Goal: Task Accomplishment & Management: Manage account settings

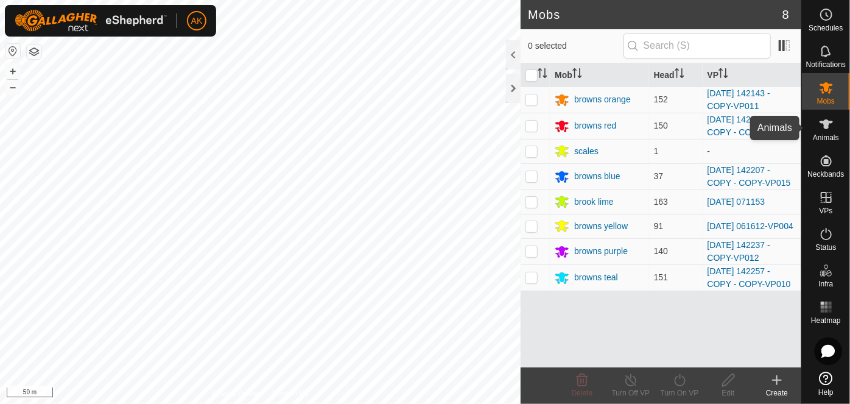
click at [823, 127] on icon at bounding box center [825, 124] width 13 height 10
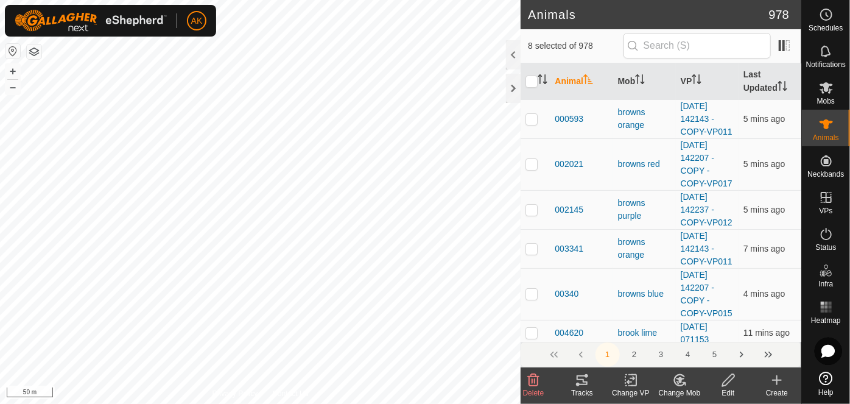
click at [682, 382] on icon at bounding box center [679, 379] width 15 height 15
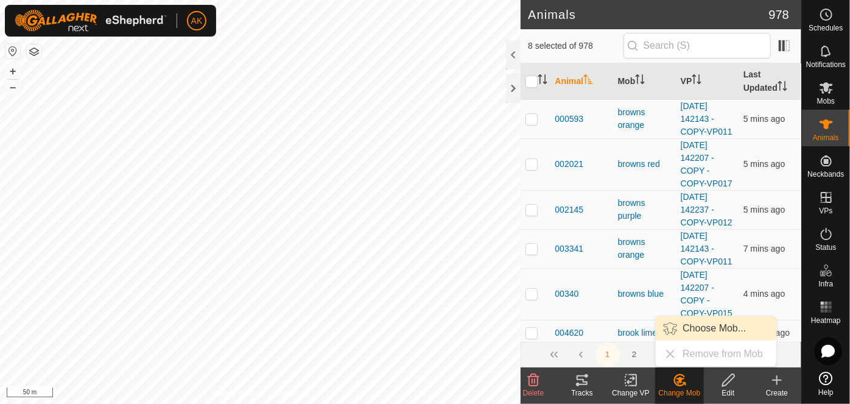
click at [696, 330] on link "Choose Mob..." at bounding box center [716, 328] width 121 height 24
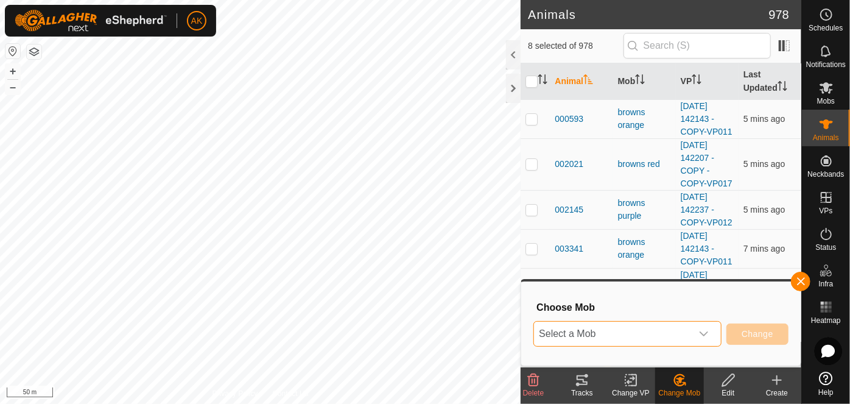
click at [621, 331] on span "Select a Mob" at bounding box center [613, 333] width 158 height 24
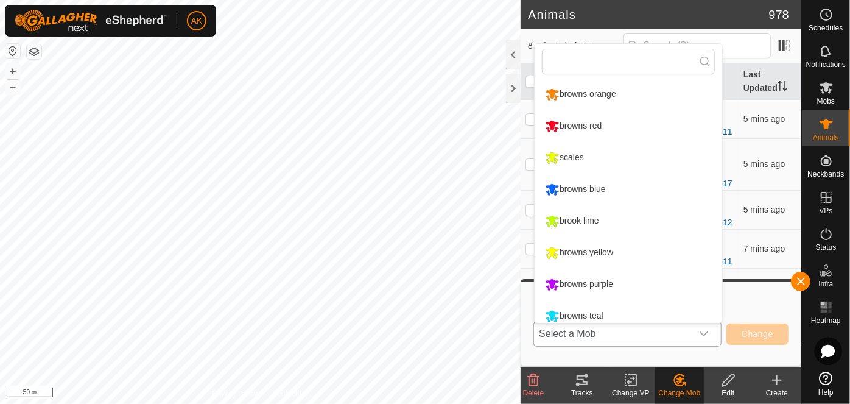
scroll to position [8, 0]
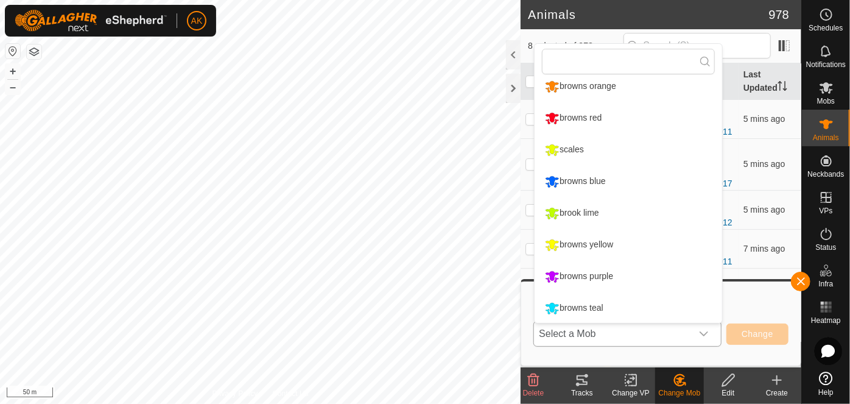
click at [586, 116] on li "browns red" at bounding box center [627, 118] width 187 height 30
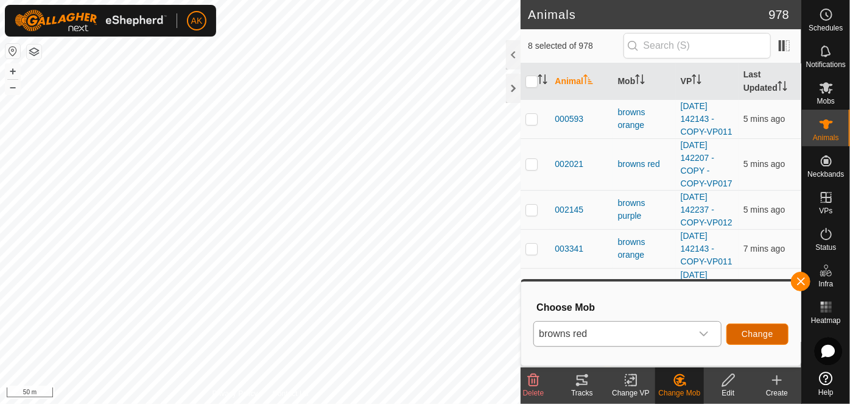
click at [750, 329] on span "Change" at bounding box center [757, 334] width 32 height 10
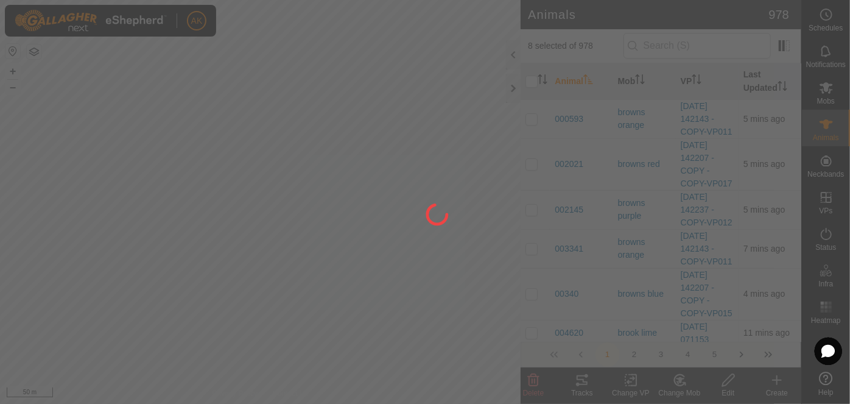
checkbox input "false"
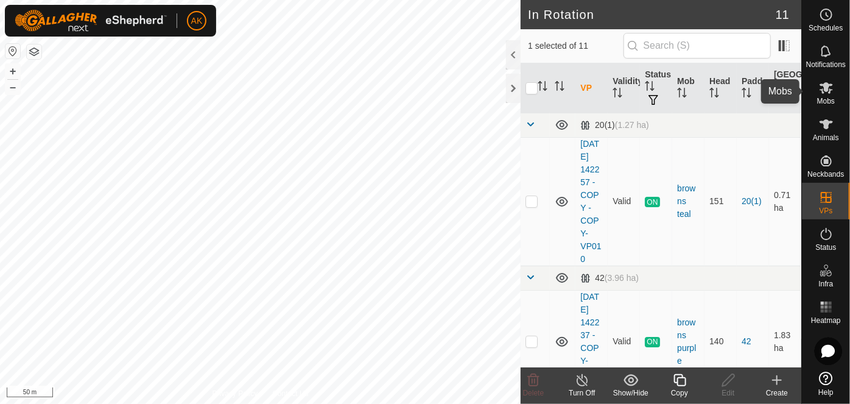
click at [823, 89] on icon at bounding box center [826, 87] width 15 height 15
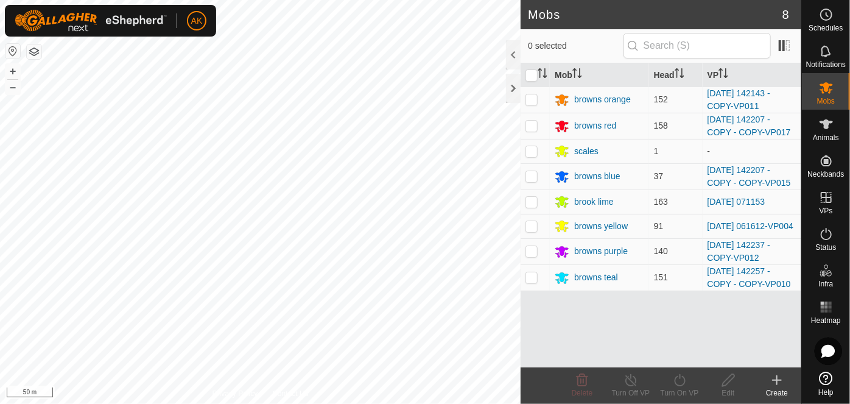
click at [534, 125] on p-checkbox at bounding box center [531, 126] width 12 height 10
checkbox input "true"
click at [682, 380] on icon at bounding box center [679, 379] width 15 height 15
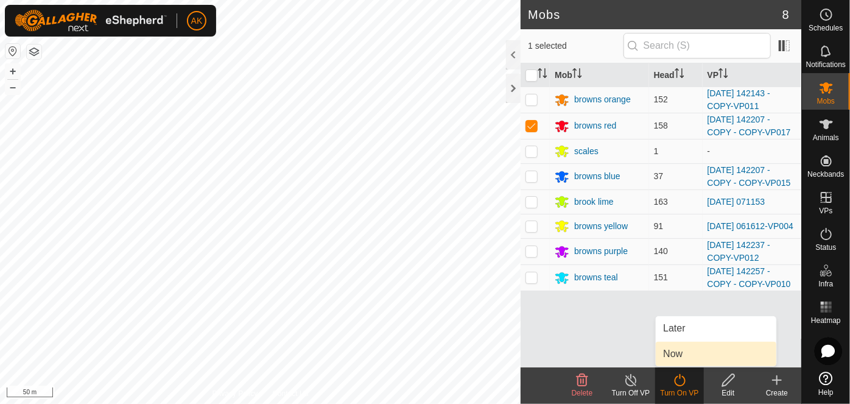
click at [679, 355] on link "Now" at bounding box center [716, 353] width 121 height 24
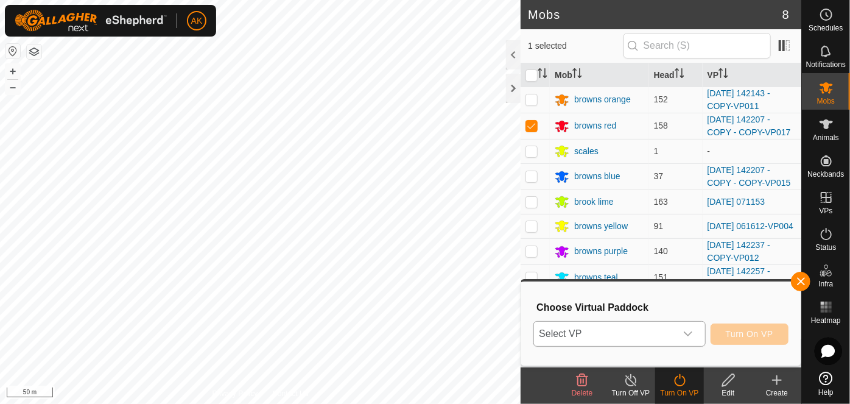
click at [648, 331] on span "Select VP" at bounding box center [604, 333] width 141 height 24
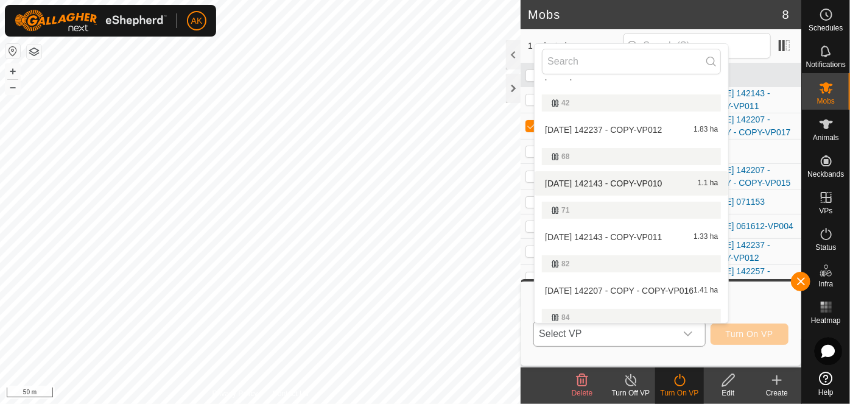
scroll to position [166, 0]
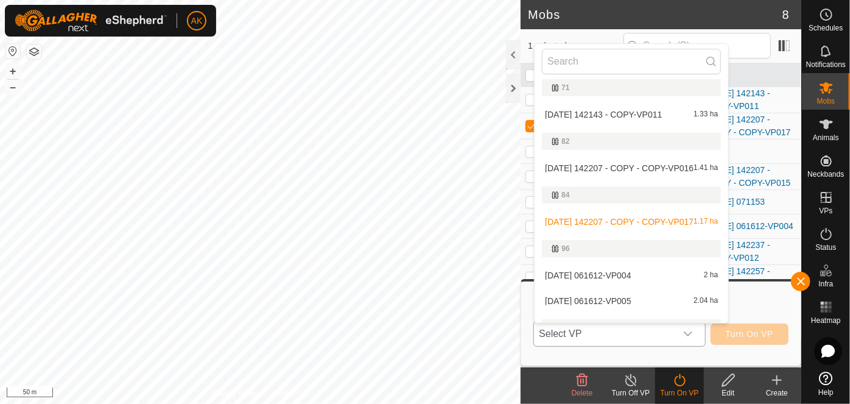
click at [620, 221] on li "[DATE] 142207 - COPY - COPY-VP017 1.17 ha" at bounding box center [631, 221] width 194 height 24
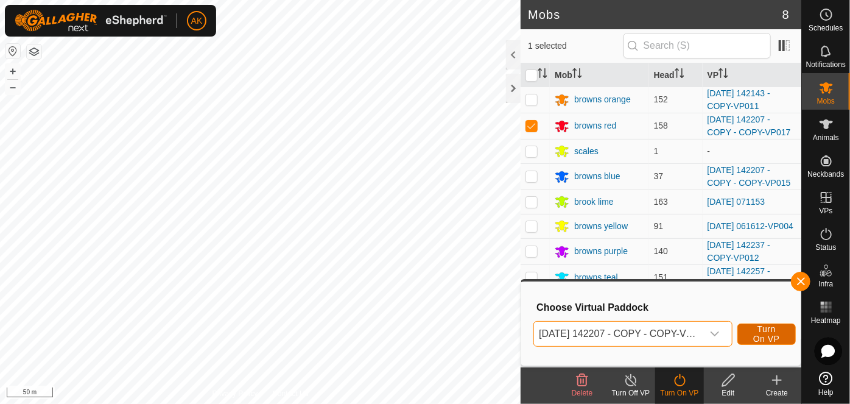
click at [764, 336] on span "Turn On VP" at bounding box center [766, 333] width 28 height 19
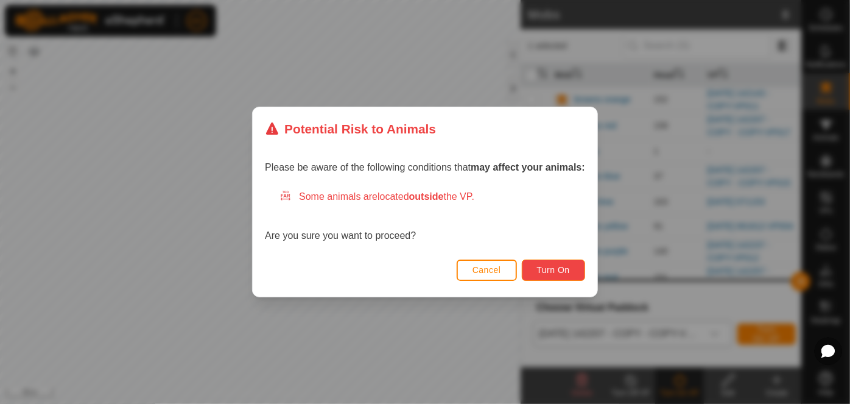
click at [550, 273] on span "Turn On" at bounding box center [553, 270] width 33 height 10
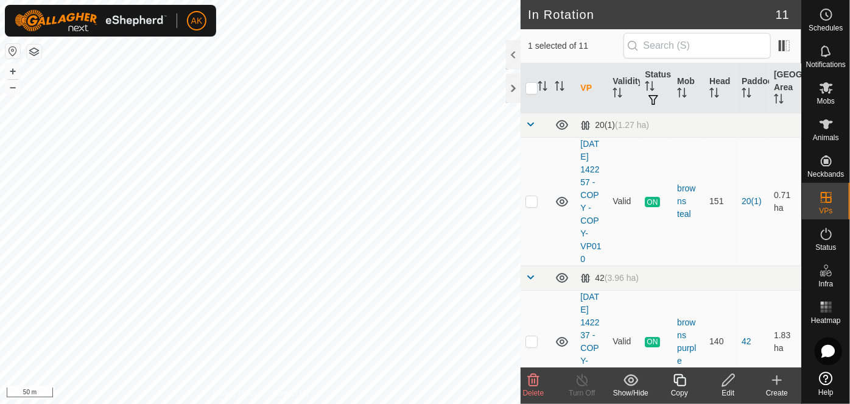
click at [526, 376] on delete-svg-icon at bounding box center [533, 379] width 49 height 15
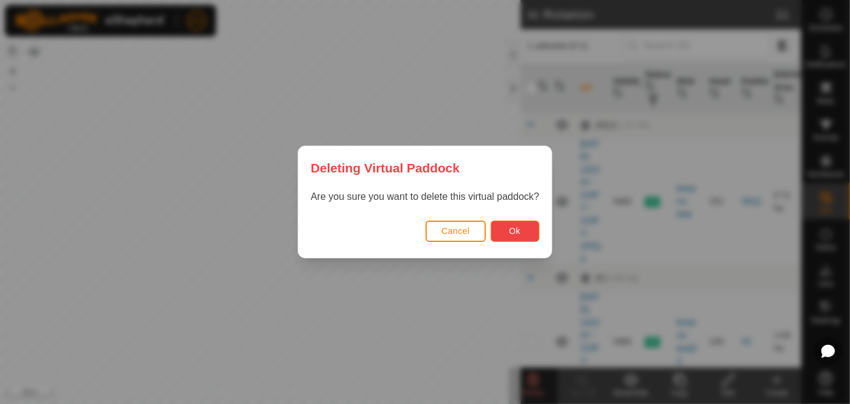
click at [520, 236] on button "Ok" at bounding box center [515, 230] width 49 height 21
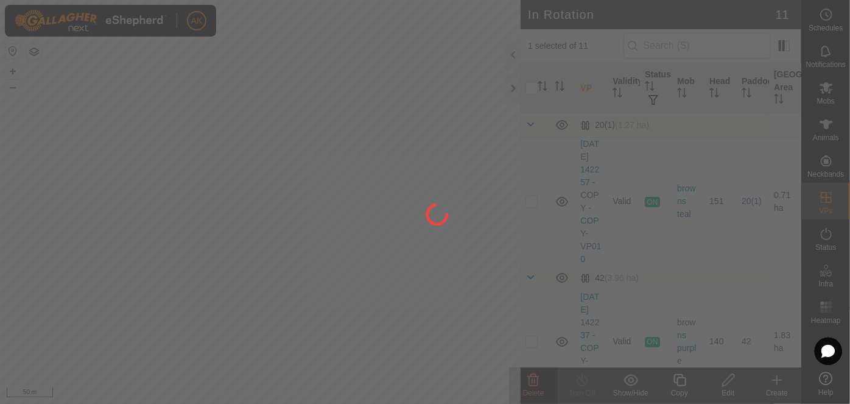
checkbox input "false"
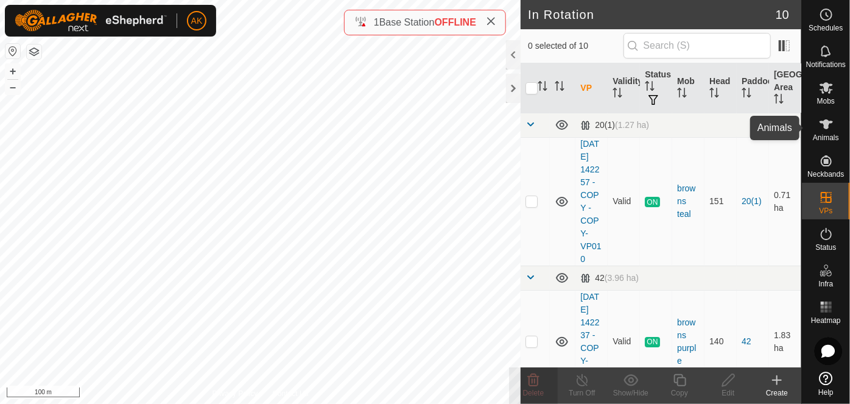
click at [824, 126] on icon at bounding box center [825, 124] width 13 height 10
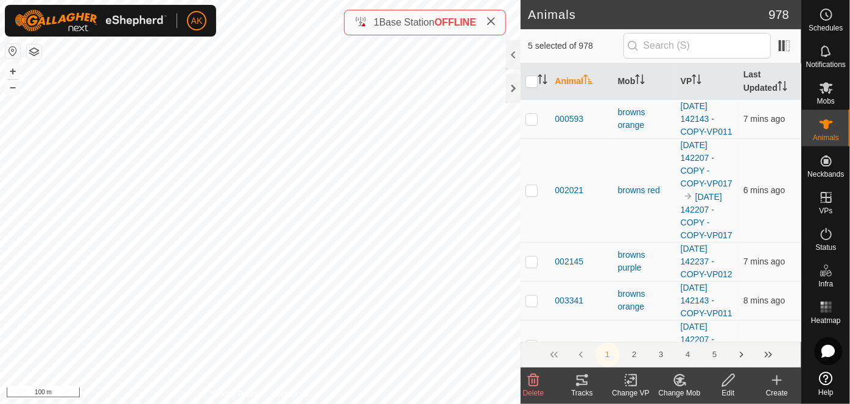
click at [632, 379] on icon at bounding box center [630, 379] width 15 height 15
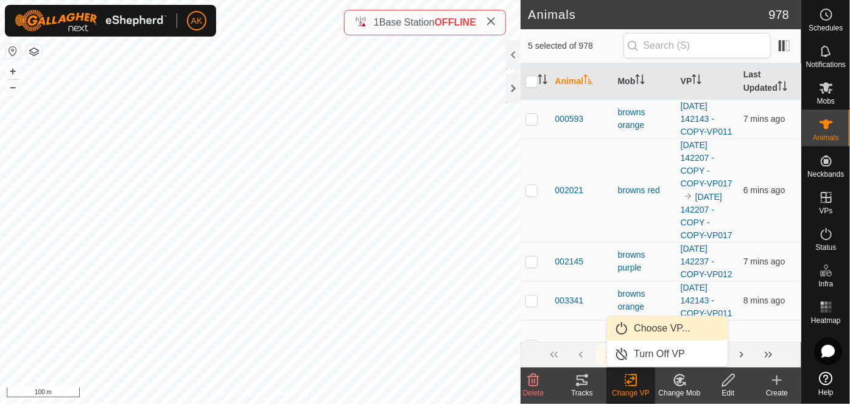
click at [656, 327] on link "Choose VP..." at bounding box center [667, 328] width 121 height 24
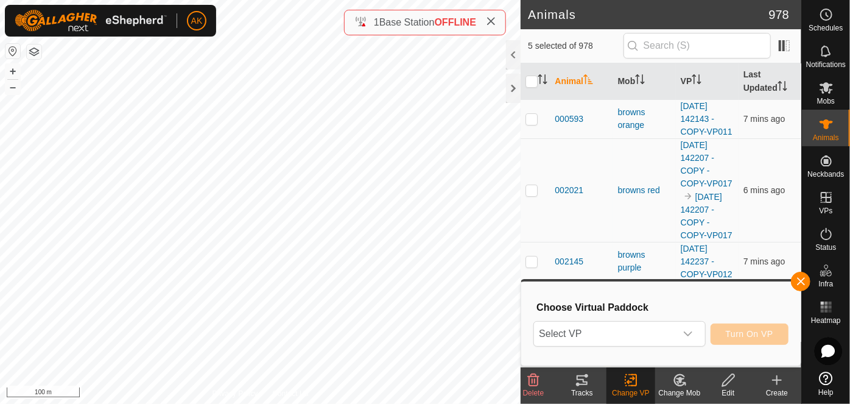
click at [679, 383] on icon at bounding box center [679, 379] width 15 height 15
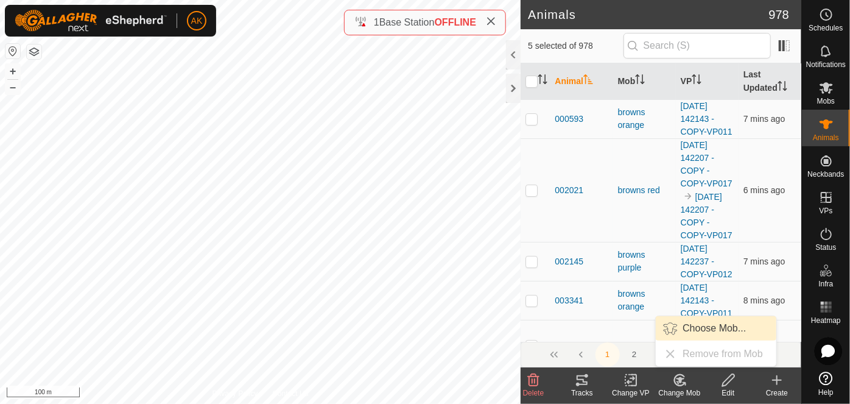
click at [704, 328] on link "Choose Mob..." at bounding box center [716, 328] width 121 height 24
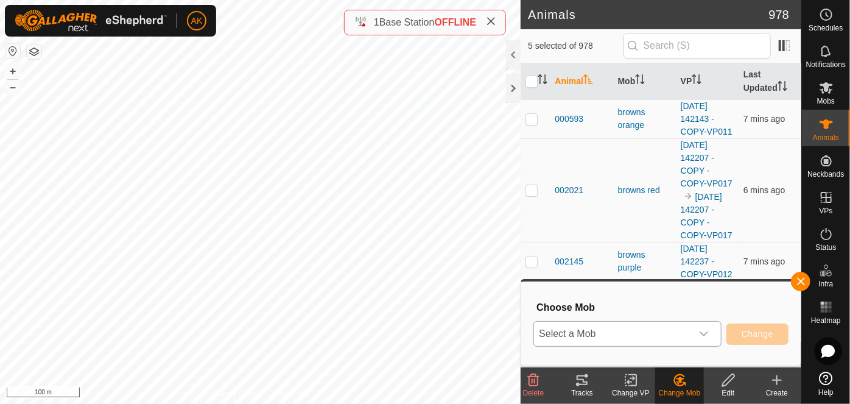
click at [590, 333] on span "Select a Mob" at bounding box center [613, 333] width 158 height 24
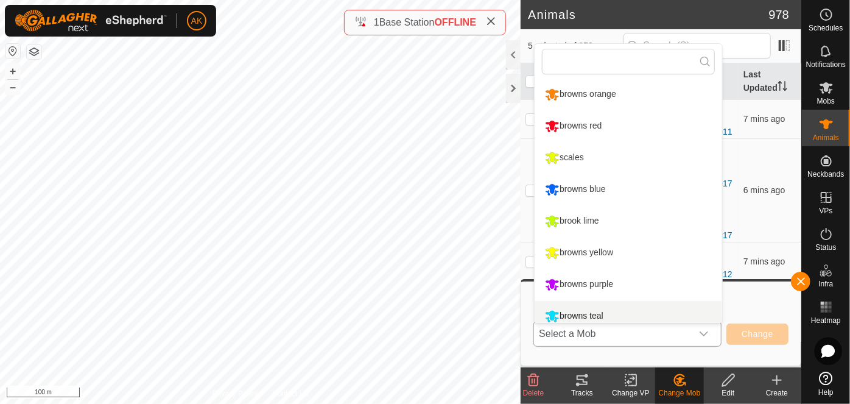
scroll to position [8, 0]
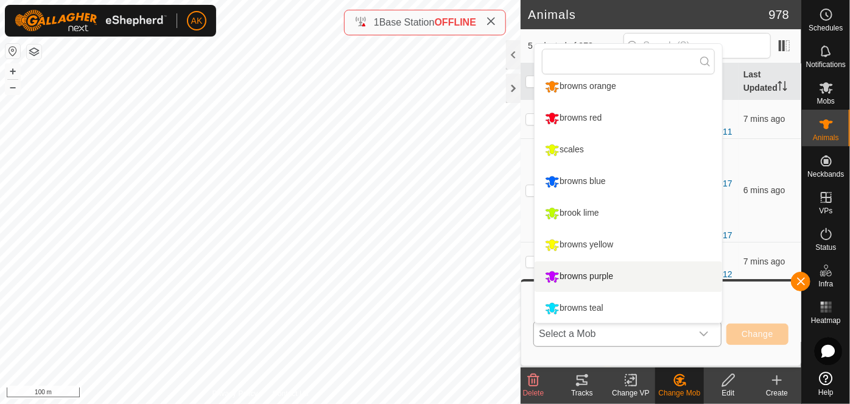
click at [584, 276] on li "browns purple" at bounding box center [627, 276] width 187 height 30
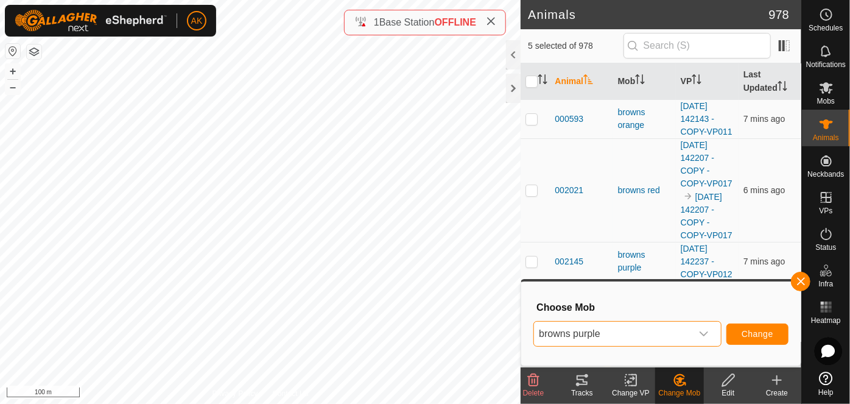
click at [682, 380] on icon at bounding box center [679, 379] width 15 height 15
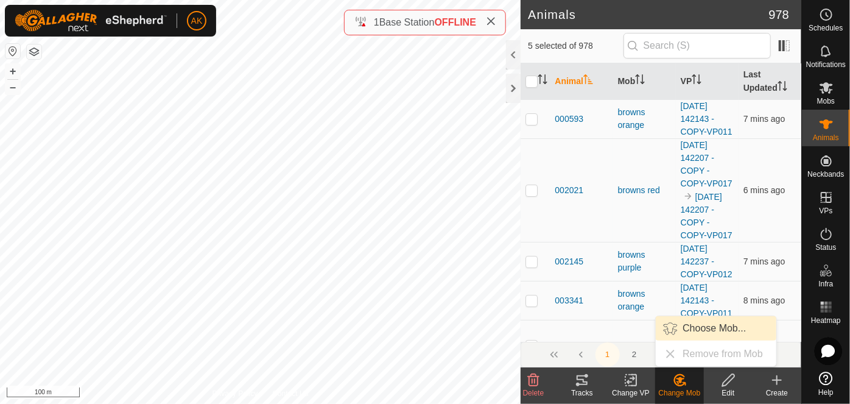
click at [694, 330] on link "Choose Mob..." at bounding box center [716, 328] width 121 height 24
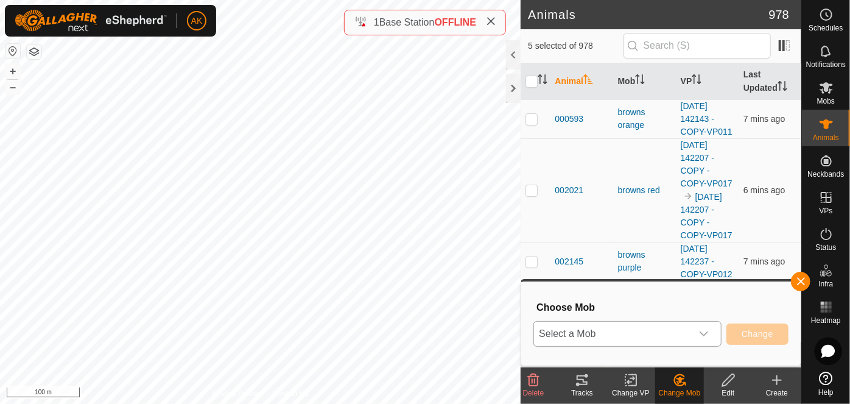
click at [621, 331] on span "Select a Mob" at bounding box center [613, 333] width 158 height 24
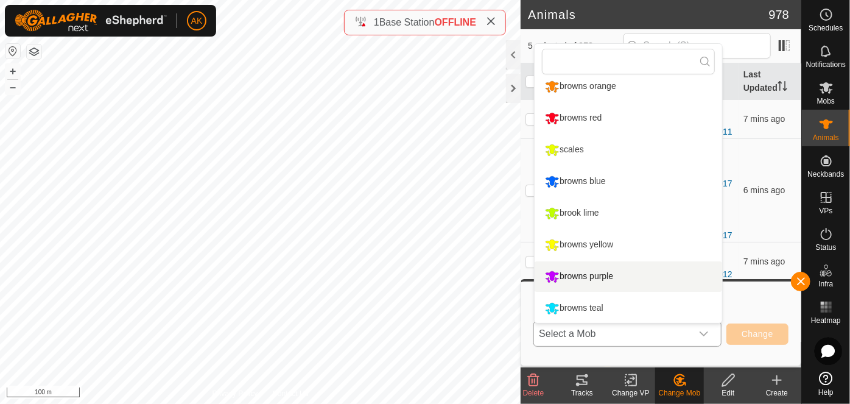
click at [576, 276] on li "browns purple" at bounding box center [627, 276] width 187 height 30
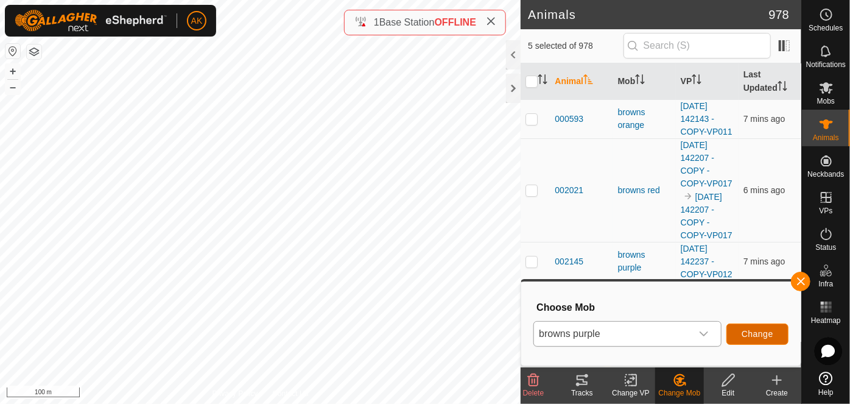
click at [749, 332] on span "Change" at bounding box center [757, 334] width 32 height 10
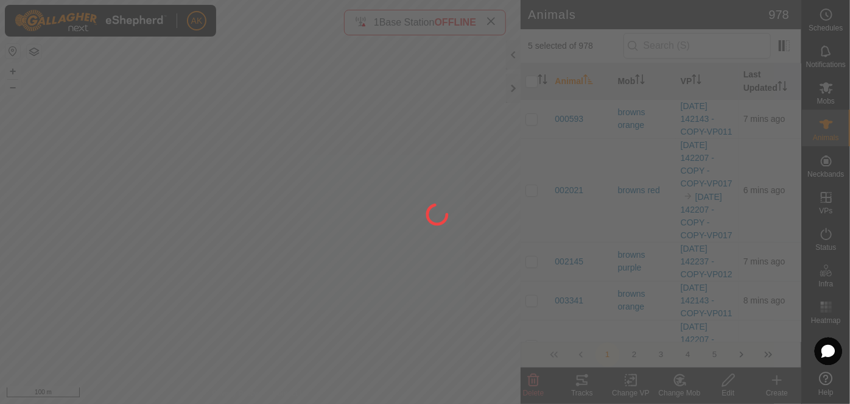
checkbox input "false"
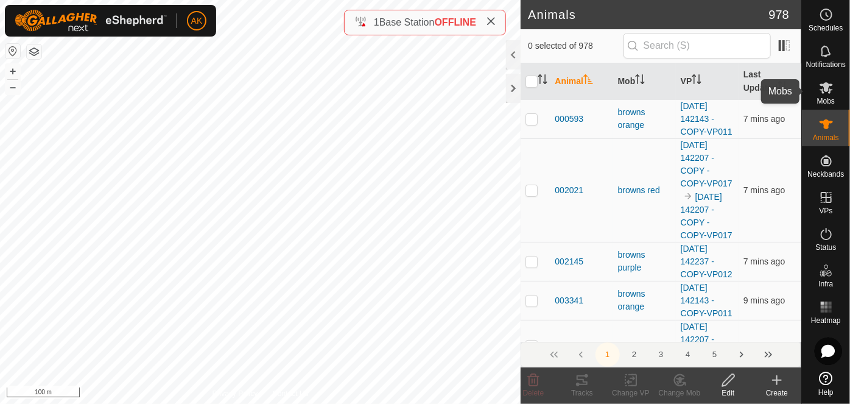
click at [827, 88] on icon at bounding box center [825, 88] width 13 height 12
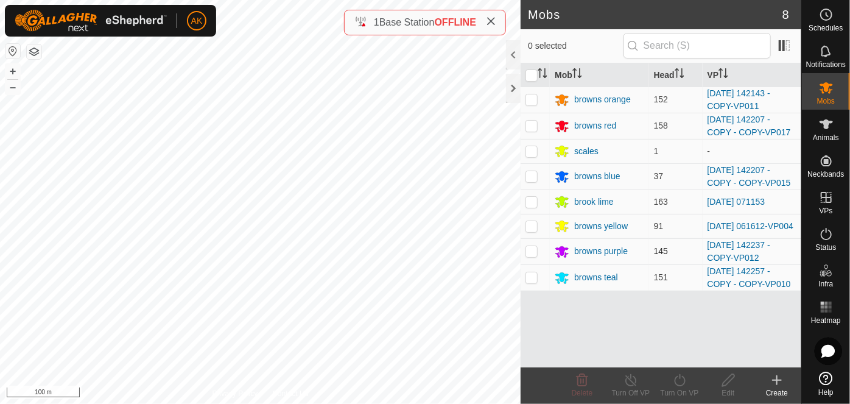
click at [533, 249] on p-checkbox at bounding box center [531, 251] width 12 height 10
checkbox input "true"
click at [676, 379] on icon at bounding box center [679, 379] width 15 height 15
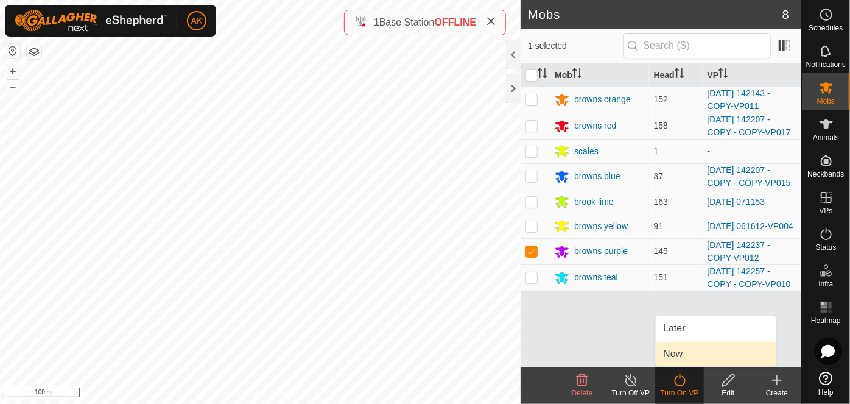
click at [676, 357] on link "Now" at bounding box center [716, 353] width 121 height 24
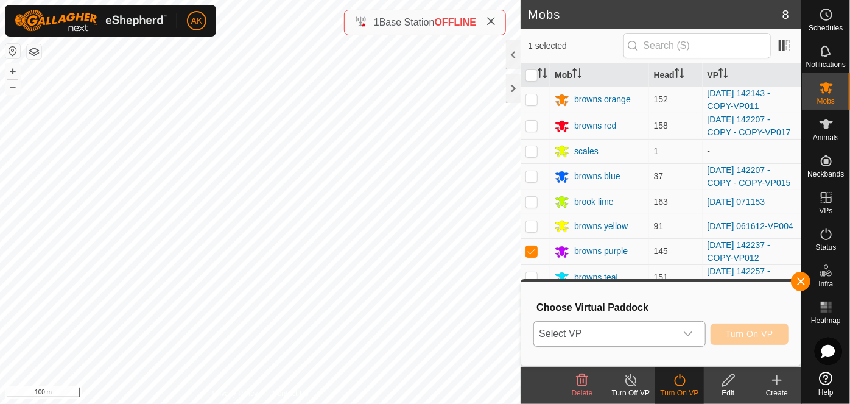
click at [652, 335] on span "Select VP" at bounding box center [604, 333] width 141 height 24
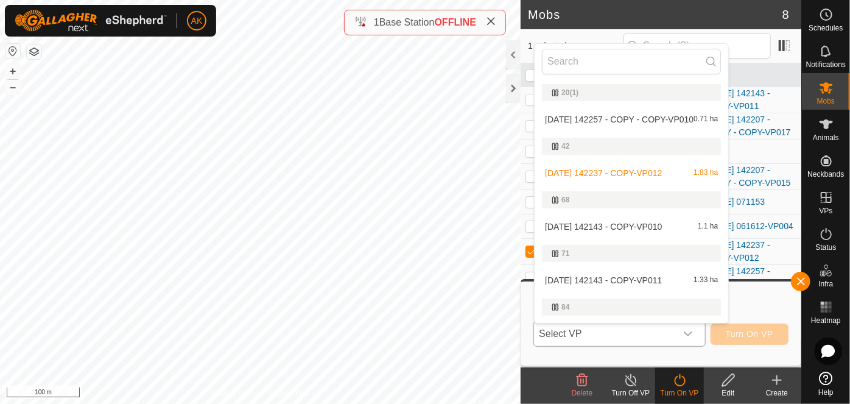
scroll to position [23, 0]
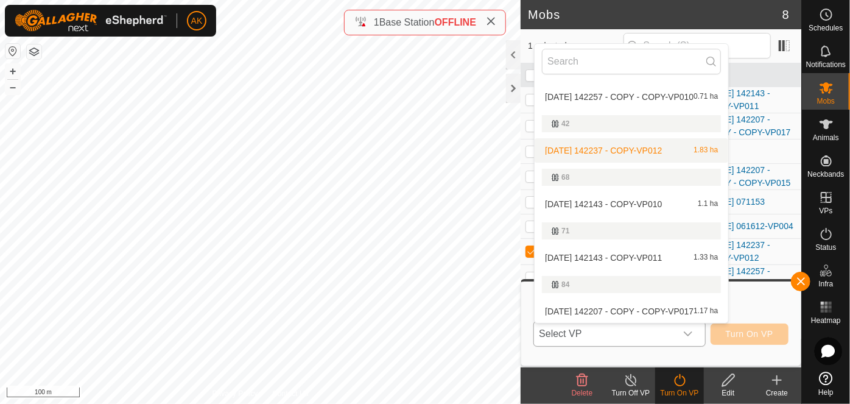
click at [615, 151] on li "[DATE] 142237 - COPY-VP012 1.83 ha" at bounding box center [631, 150] width 194 height 24
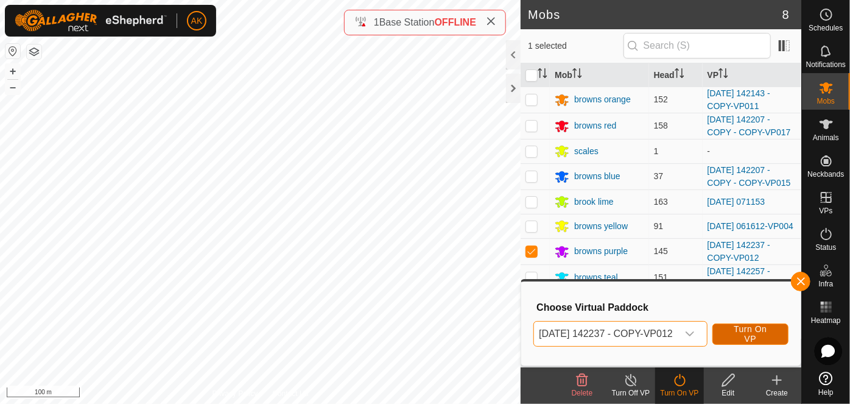
click at [755, 336] on span "Turn On VP" at bounding box center [750, 333] width 46 height 19
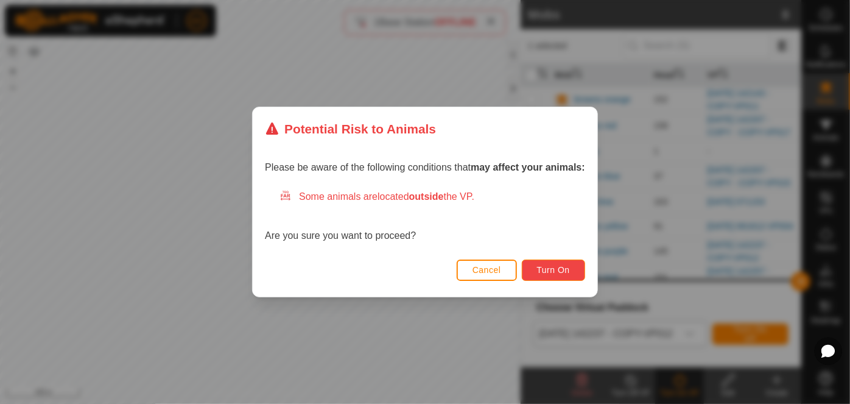
click at [550, 270] on span "Turn On" at bounding box center [553, 270] width 33 height 10
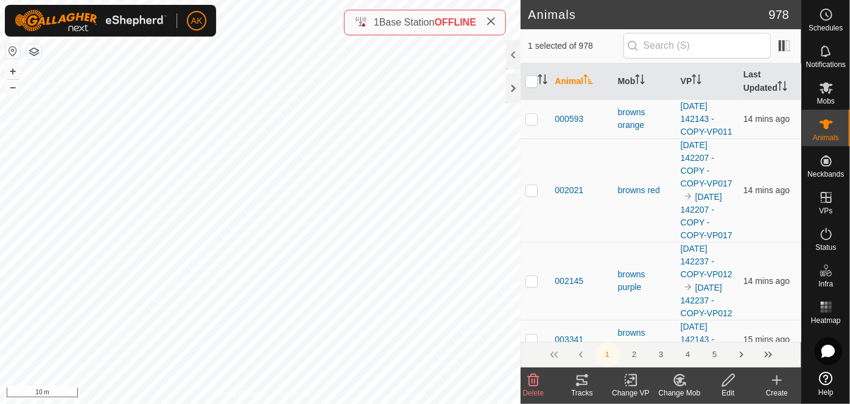
click at [533, 379] on icon at bounding box center [533, 379] width 15 height 15
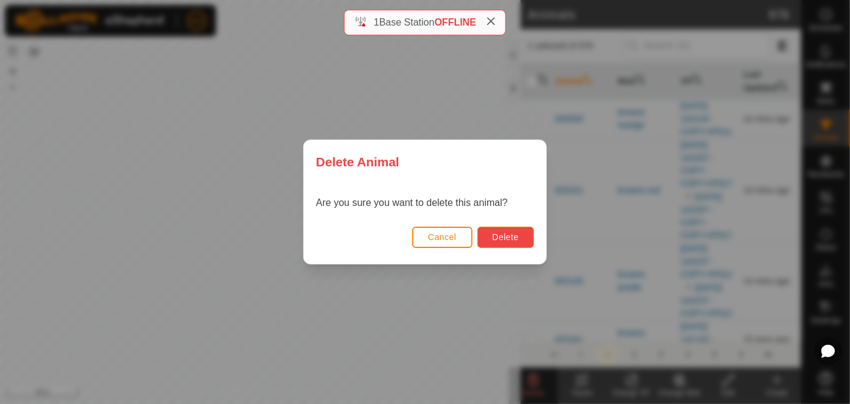
click at [505, 237] on span "Delete" at bounding box center [505, 237] width 26 height 10
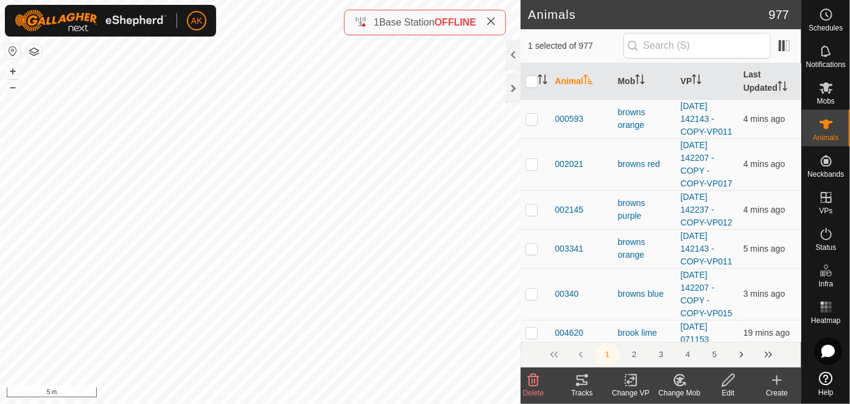
click at [537, 382] on icon at bounding box center [533, 379] width 15 height 15
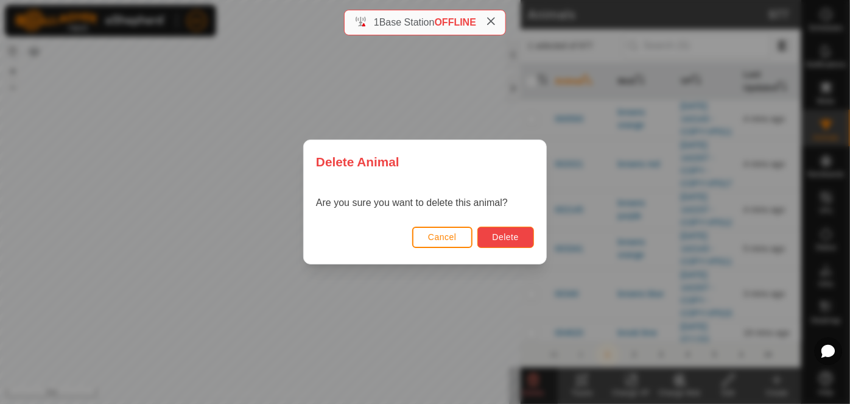
click at [485, 237] on button "Delete" at bounding box center [505, 236] width 57 height 21
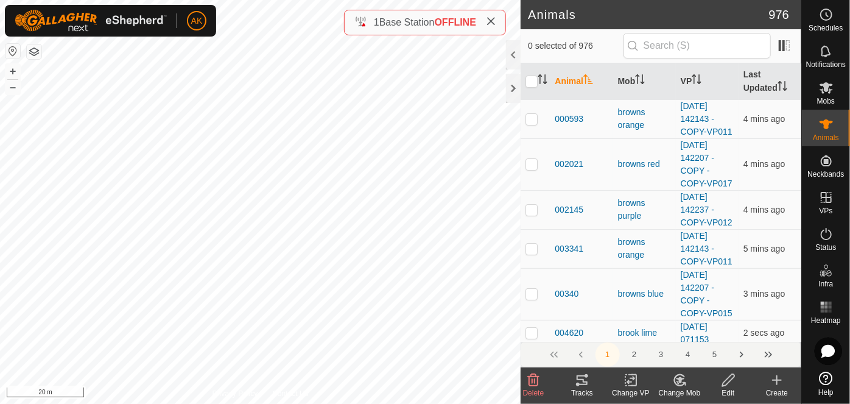
checkbox input "true"
click at [532, 378] on icon at bounding box center [533, 379] width 15 height 15
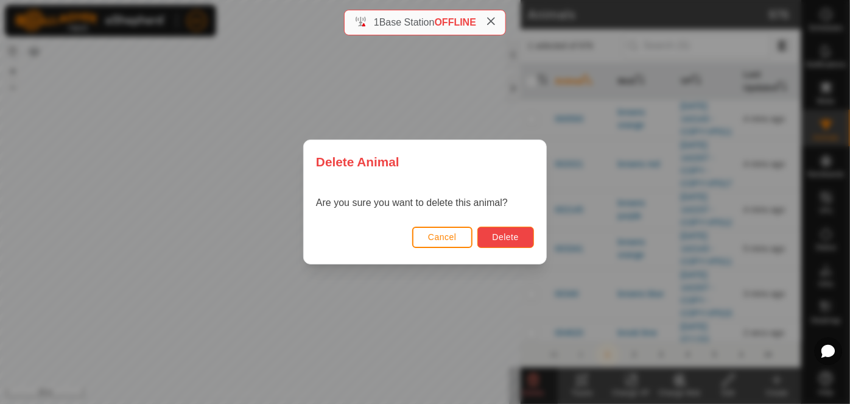
click at [517, 239] on span "Delete" at bounding box center [505, 237] width 26 height 10
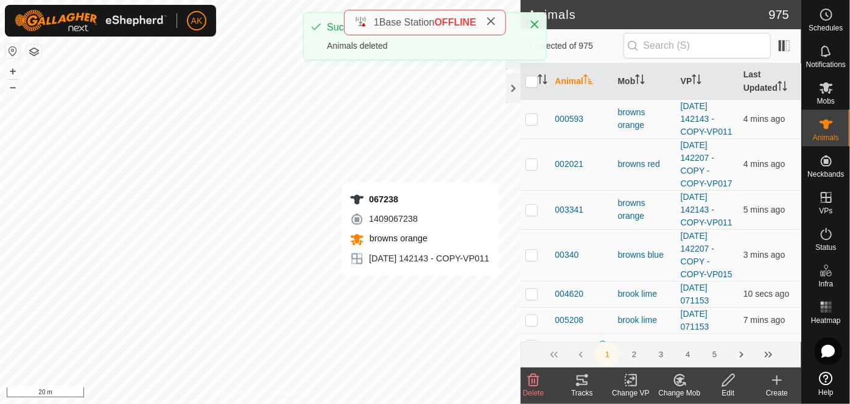
checkbox input "true"
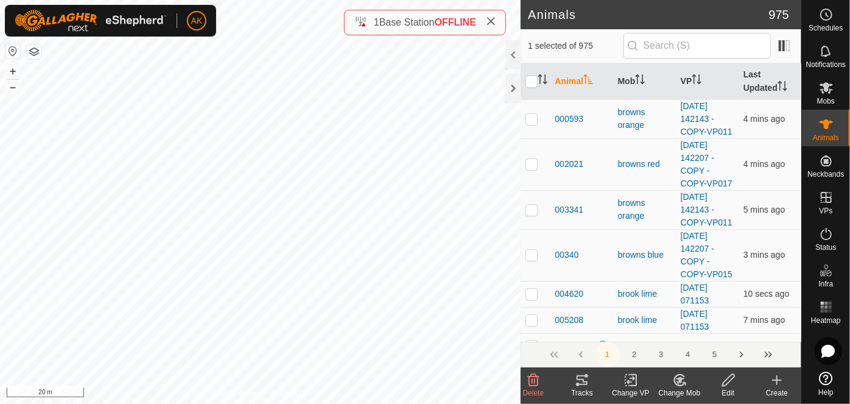
click at [534, 379] on icon at bounding box center [534, 380] width 12 height 12
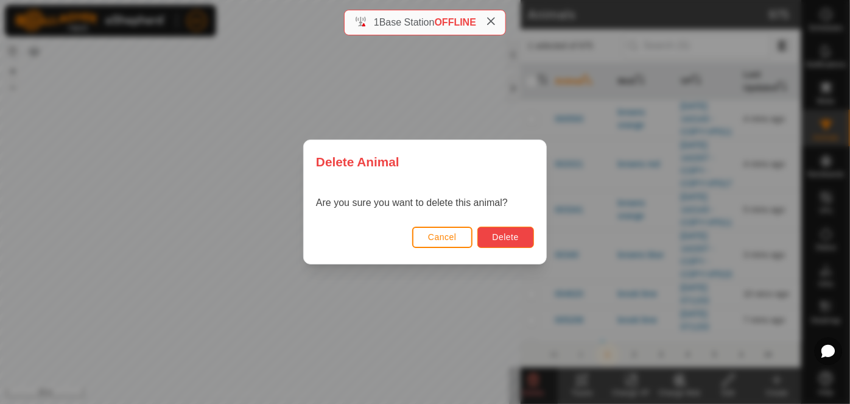
click at [506, 229] on button "Delete" at bounding box center [505, 236] width 57 height 21
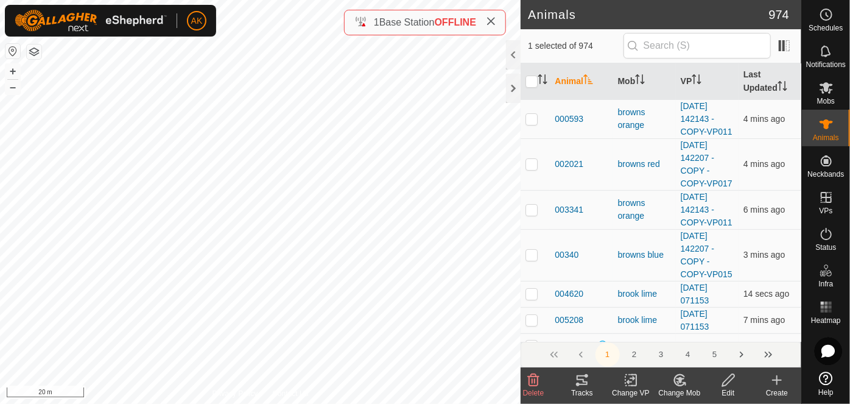
click at [531, 382] on icon at bounding box center [533, 379] width 15 height 15
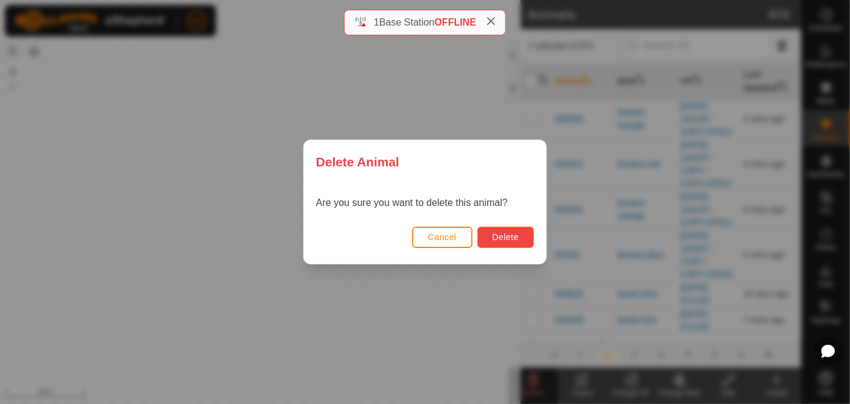
click at [497, 234] on span "Delete" at bounding box center [505, 237] width 26 height 10
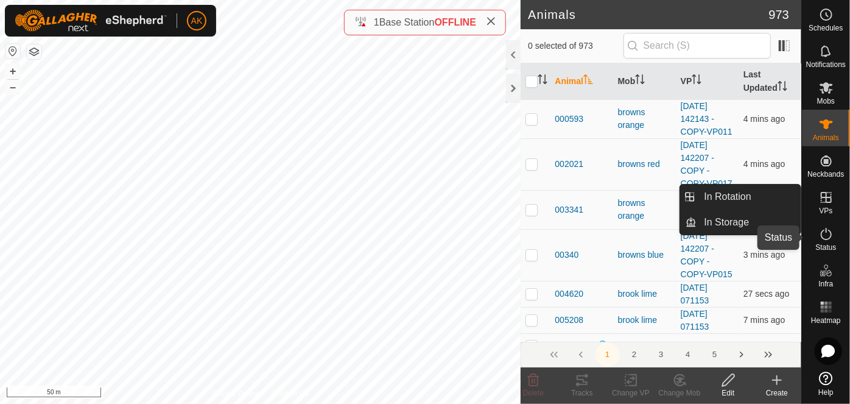
click at [828, 235] on icon at bounding box center [826, 233] width 15 height 15
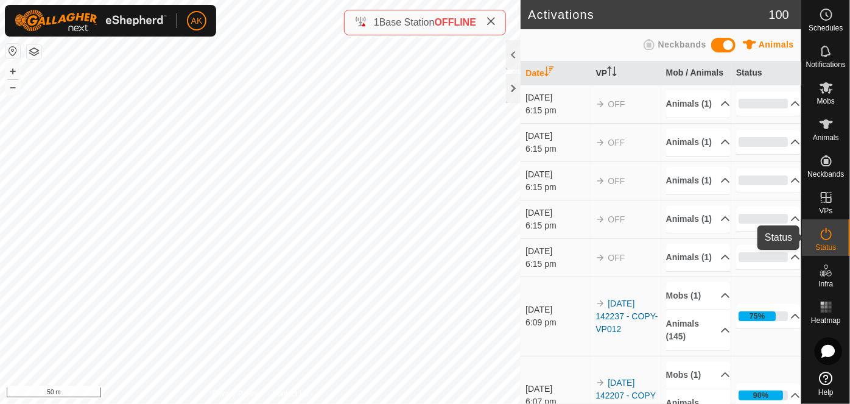
click at [823, 233] on icon at bounding box center [826, 233] width 15 height 15
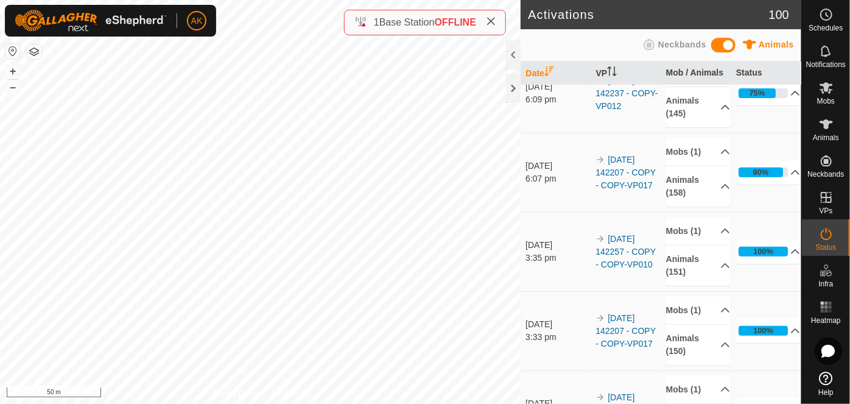
scroll to position [221, 0]
